Goal: Transaction & Acquisition: Purchase product/service

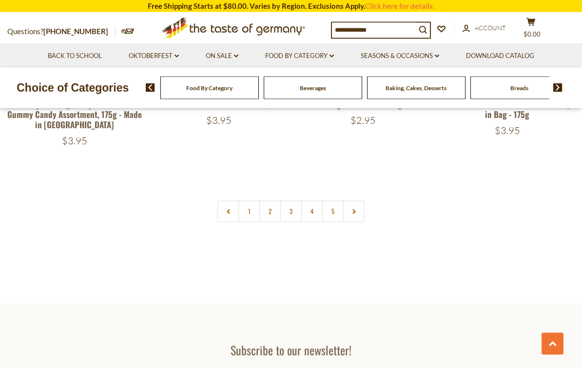
scroll to position [2147, 0]
click at [279, 200] on link "2" at bounding box center [271, 211] width 22 height 22
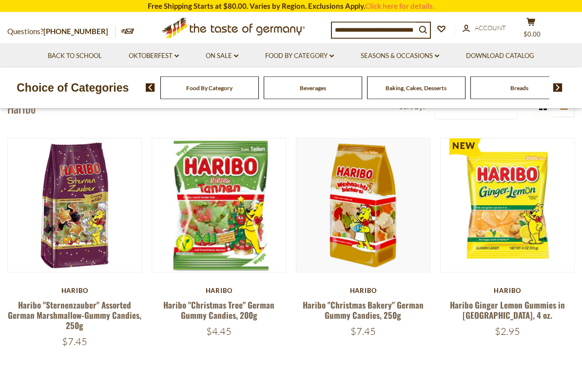
scroll to position [54, 0]
click at [397, 118] on div "**********" at bounding box center [455, 106] width 126 height 27
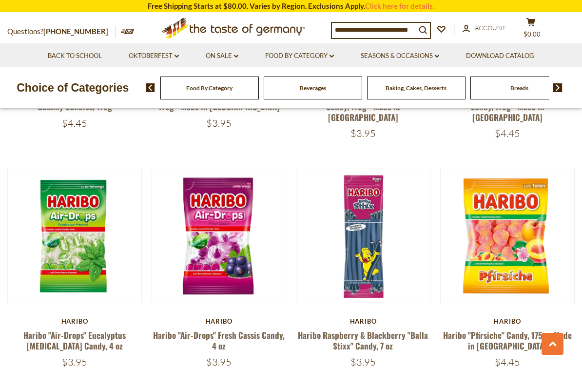
scroll to position [981, 0]
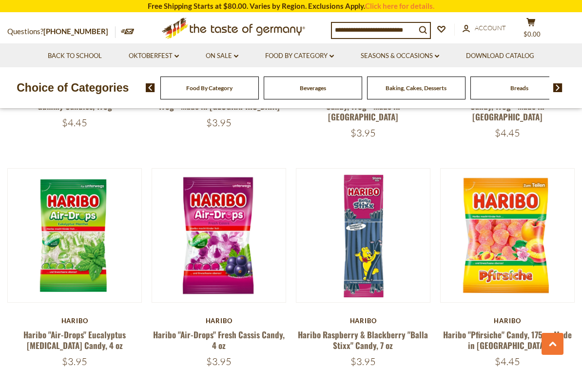
click at [210, 75] on button "Quick View" at bounding box center [219, 64] width 66 height 22
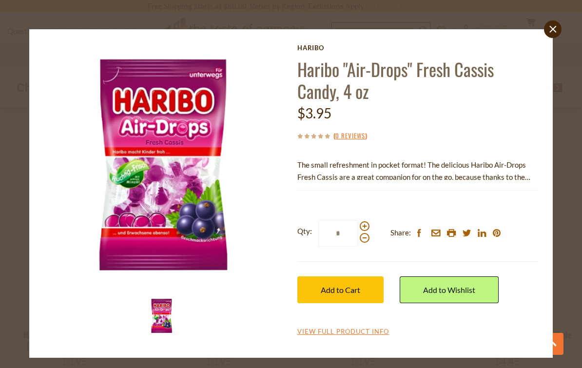
click at [536, 173] on p "The small refreshment in pocket format! The delicious Haribo Air-Drops Fresh Ca…" at bounding box center [418, 171] width 241 height 24
click at [528, 180] on div "Current stock: 0" at bounding box center [418, 183] width 241 height 6
click at [383, 321] on div "Haribo Haribo "Air-Drops" Fresh Cassis Candy, 4 oz $3.95 ( 0 Reviews ) The smal…" at bounding box center [418, 191] width 241 height 294
click at [373, 333] on link "View Full Product Info" at bounding box center [344, 332] width 92 height 9
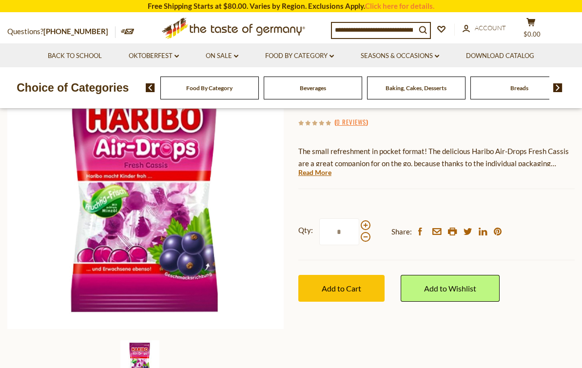
scroll to position [109, 0]
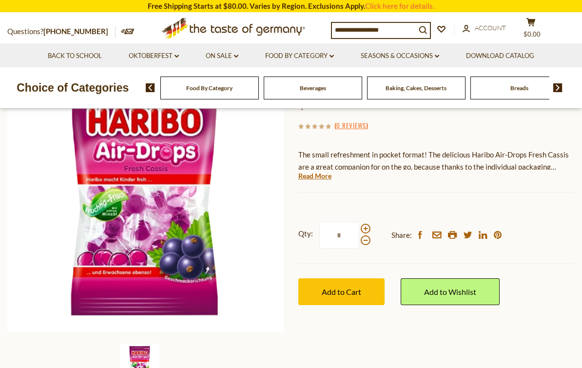
click at [320, 178] on link "Read More" at bounding box center [315, 176] width 33 height 10
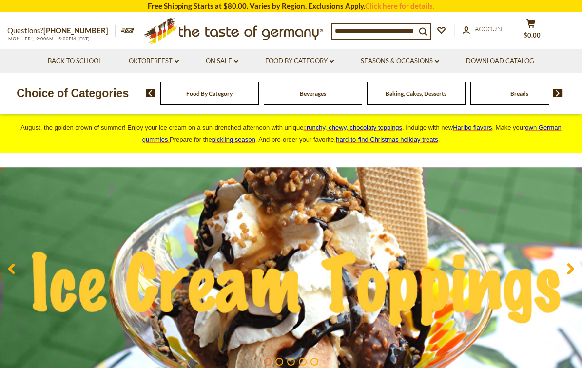
click at [373, 28] on input at bounding box center [374, 31] width 84 height 14
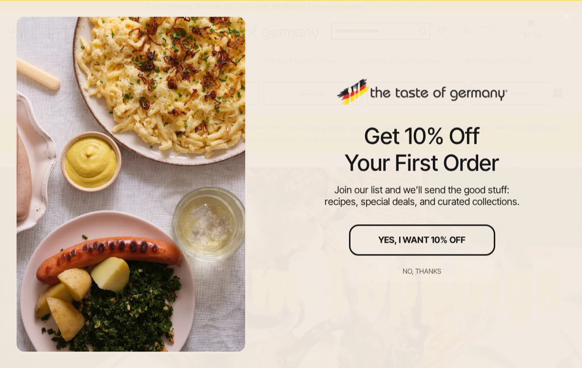
click at [435, 277] on button "No, thanks" at bounding box center [422, 271] width 146 height 21
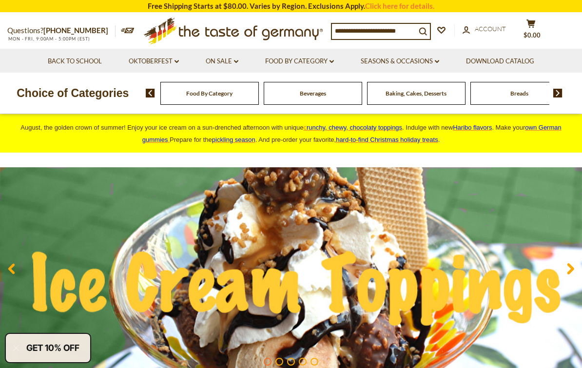
click at [396, 35] on input at bounding box center [374, 31] width 84 height 14
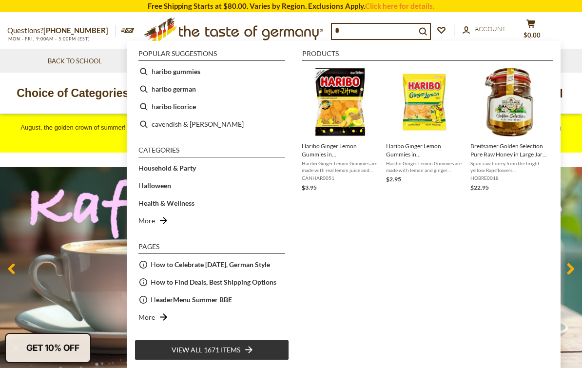
click at [187, 74] on b "aribo gummies" at bounding box center [178, 71] width 45 height 11
type input "**********"
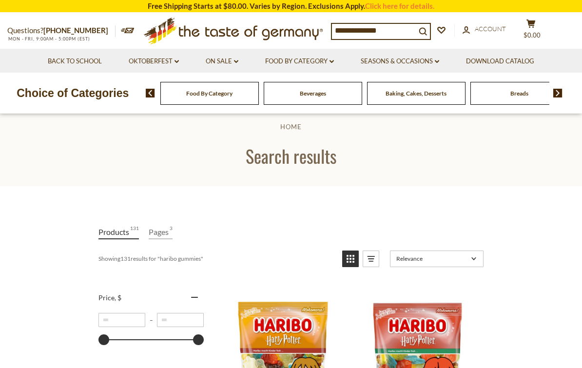
click at [403, 37] on input "**********" at bounding box center [374, 31] width 84 height 14
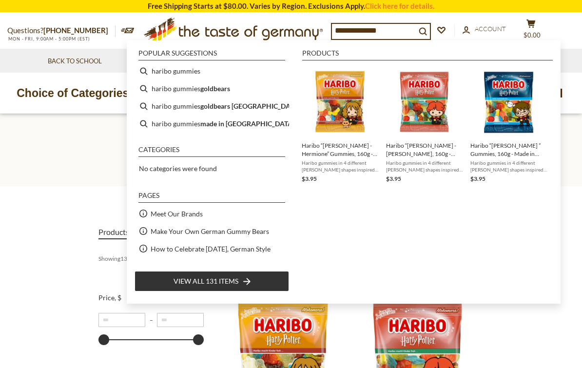
scroll to position [12, 0]
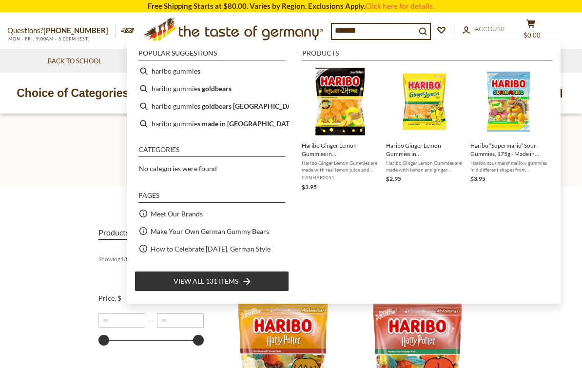
type input "******"
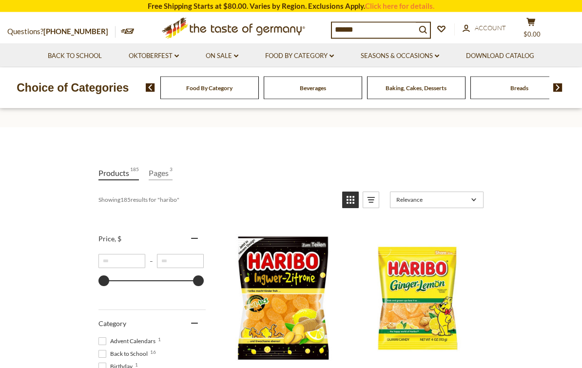
scroll to position [66, 0]
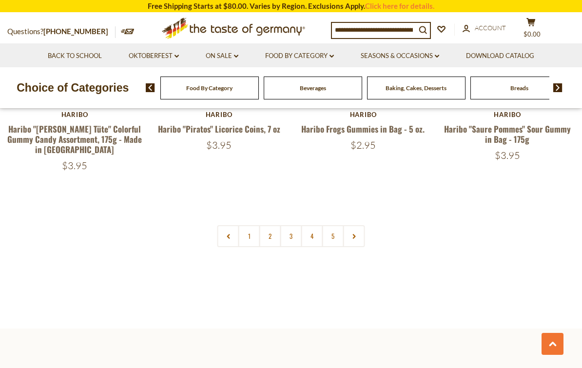
click at [272, 225] on link "2" at bounding box center [271, 236] width 22 height 22
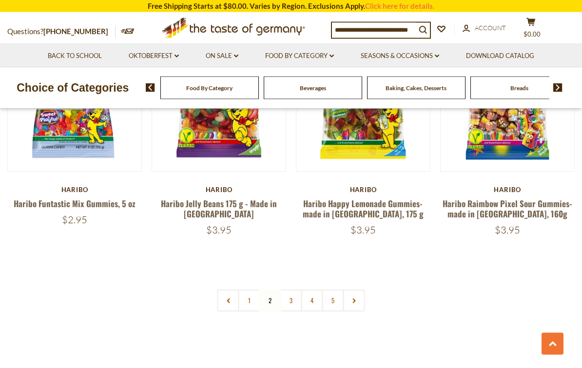
scroll to position [2058, 0]
click at [293, 290] on link "3" at bounding box center [292, 301] width 22 height 22
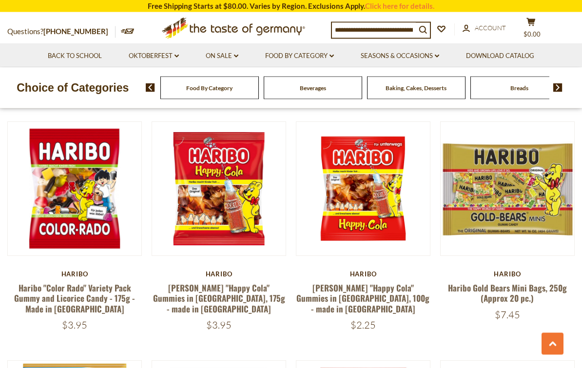
scroll to position [789, 0]
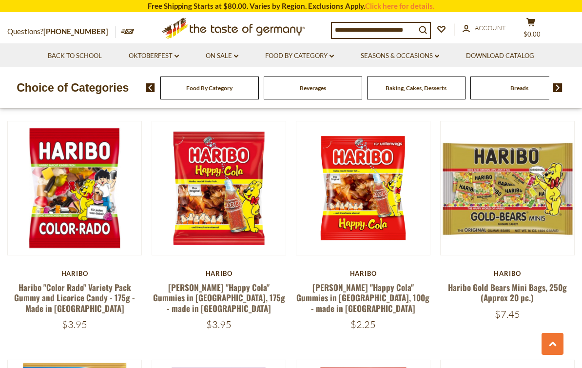
click at [89, 27] on button "Quick View" at bounding box center [75, 16] width 66 height 22
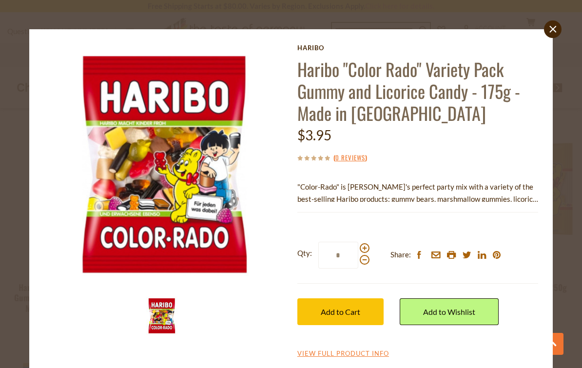
click at [556, 28] on icon "close" at bounding box center [553, 28] width 7 height 7
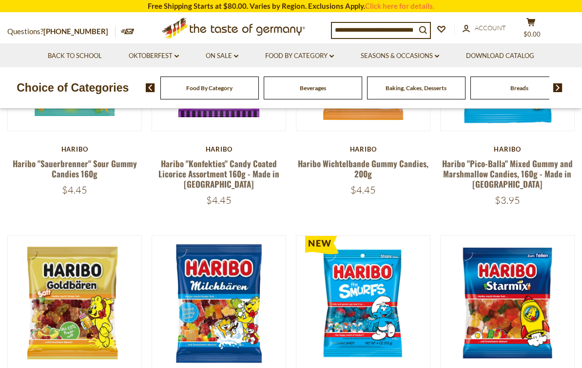
scroll to position [160, 0]
